Goal: Check status: Check status

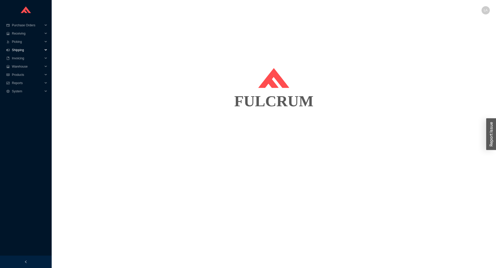
click at [29, 49] on span "Shipping" at bounding box center [27, 50] width 31 height 8
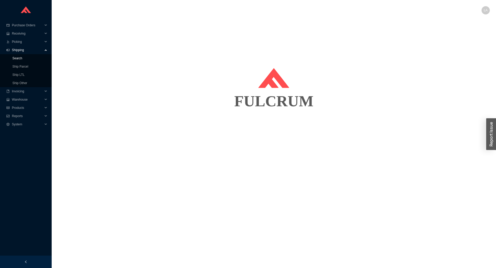
click at [22, 60] on link "Search" at bounding box center [17, 59] width 10 height 4
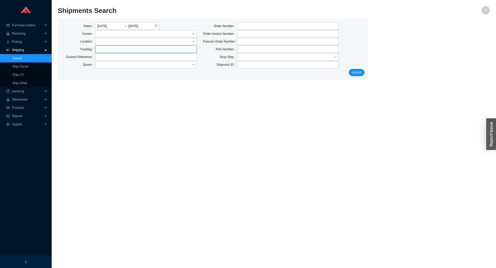
click at [102, 48] on input "text" at bounding box center [146, 49] width 102 height 7
click at [105, 49] on input "text" at bounding box center [146, 49] width 102 height 7
paste input "24653138"
type input "24653138"
click at [362, 73] on button "Submit" at bounding box center [357, 72] width 16 height 7
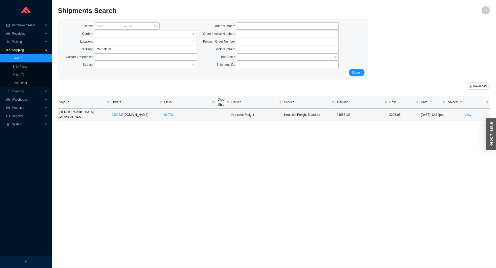
click at [468, 113] on link "View" at bounding box center [467, 115] width 7 height 4
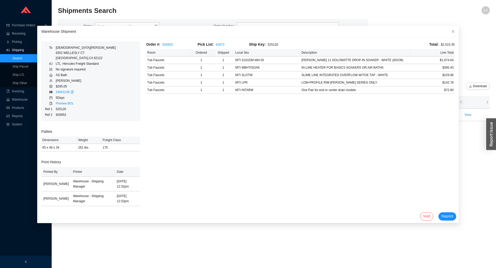
click at [66, 79] on td "[PERSON_NAME]" at bounding box center [86, 81] width 61 height 6
click at [62, 48] on div "[PERSON_NAME] [STREET_ADDRESS]" at bounding box center [86, 52] width 60 height 15
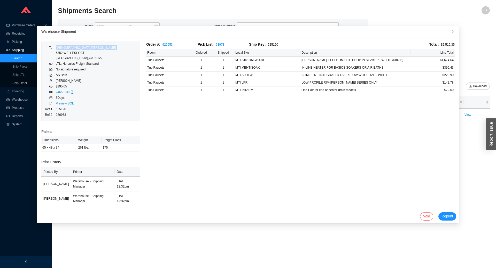
click at [62, 48] on div "[PERSON_NAME] [STREET_ADDRESS]" at bounding box center [86, 52] width 60 height 15
copy div "[DEMOGRAPHIC_DATA][PERSON_NAME]"
click at [167, 43] on link "926953" at bounding box center [167, 45] width 10 height 4
drag, startPoint x: 445, startPoint y: 32, endPoint x: 392, endPoint y: 16, distance: 55.5
click at [451, 32] on icon "close" at bounding box center [453, 32] width 4 height 4
